Goal: Information Seeking & Learning: Check status

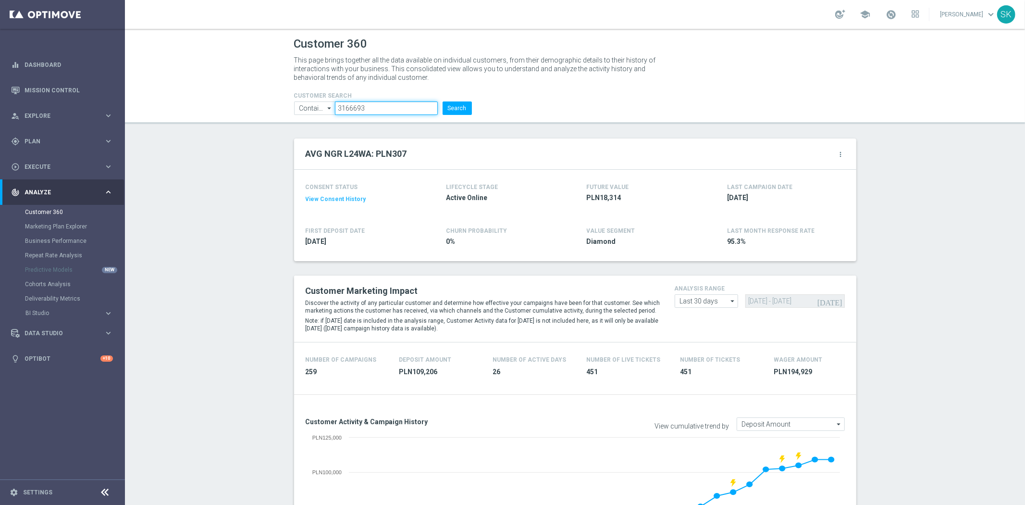
drag, startPoint x: 379, startPoint y: 109, endPoint x: 252, endPoint y: 118, distance: 126.8
click at [252, 118] on header "Customer 360 This page brings together all the data available on individual cus…" at bounding box center [575, 76] width 900 height 95
paste input "88998"
type input "889983"
click at [445, 108] on button "Search" at bounding box center [457, 107] width 29 height 13
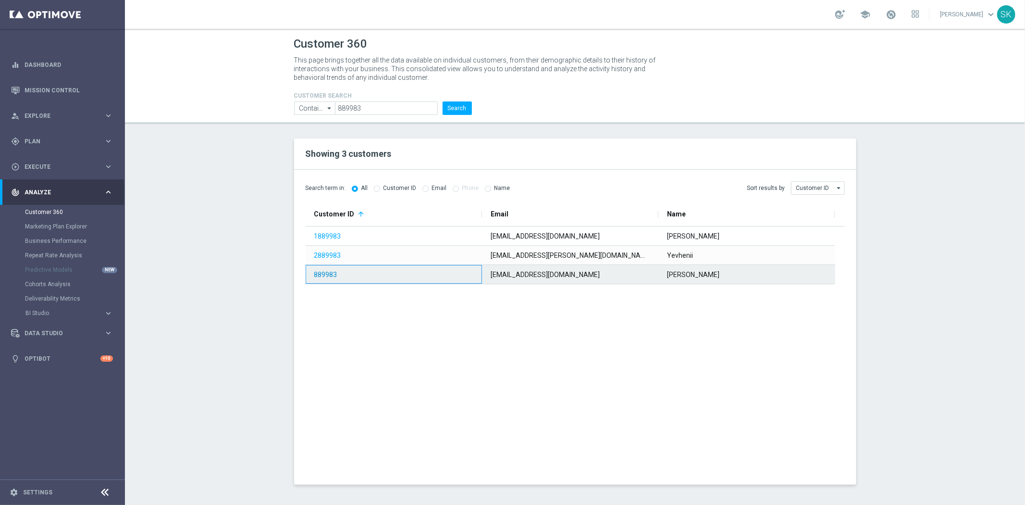
click at [322, 278] on link "889983" at bounding box center [325, 275] width 23 height 8
